Goal: Task Accomplishment & Management: Use online tool/utility

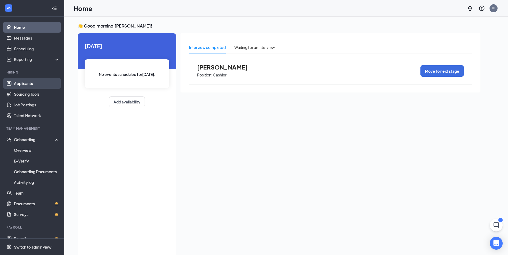
click at [35, 85] on link "Applicants" at bounding box center [37, 83] width 46 height 11
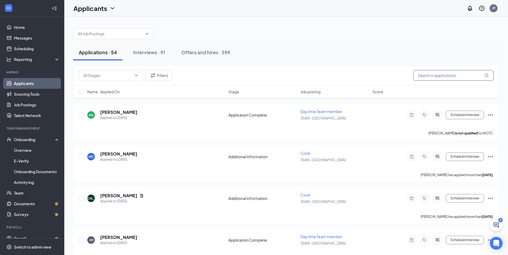
click at [437, 78] on input "text" at bounding box center [453, 75] width 80 height 11
type input "z"
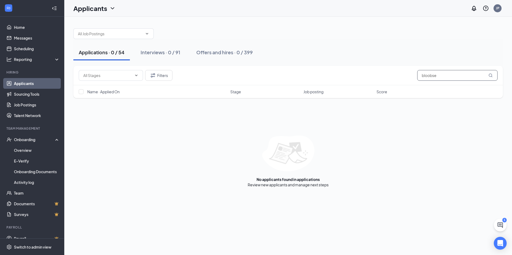
type input "bloobser"
click at [459, 77] on input "bloobser" at bounding box center [457, 75] width 80 height 11
type input "zykia"
click at [167, 55] on div "Interviews · 0 / 91" at bounding box center [161, 52] width 40 height 7
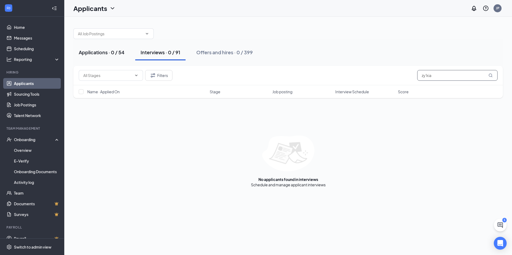
type input "zy'kia"
click at [109, 52] on div "Applications · 0 / 54" at bounding box center [102, 52] width 46 height 7
click at [168, 54] on div "Interviews · 0 / 91" at bounding box center [161, 52] width 40 height 7
click at [444, 76] on input "zy'kia" at bounding box center [457, 75] width 80 height 11
